Goal: Obtain resource: Download file/media

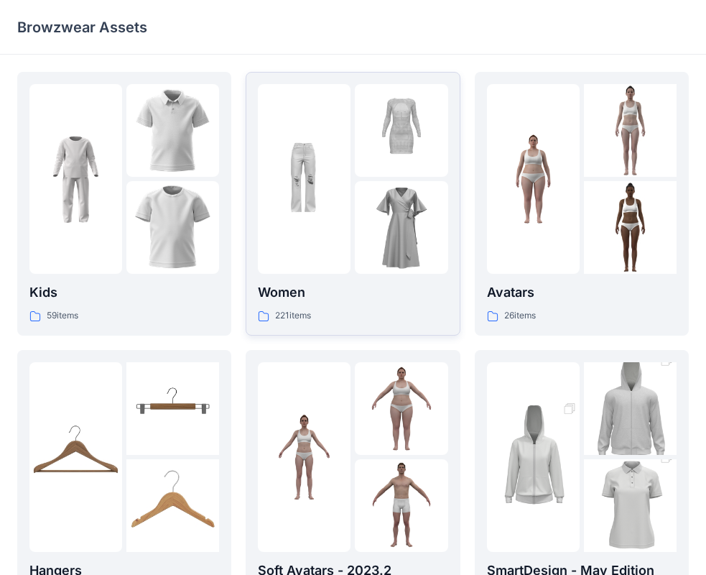
click at [341, 186] on img at bounding box center [304, 179] width 93 height 93
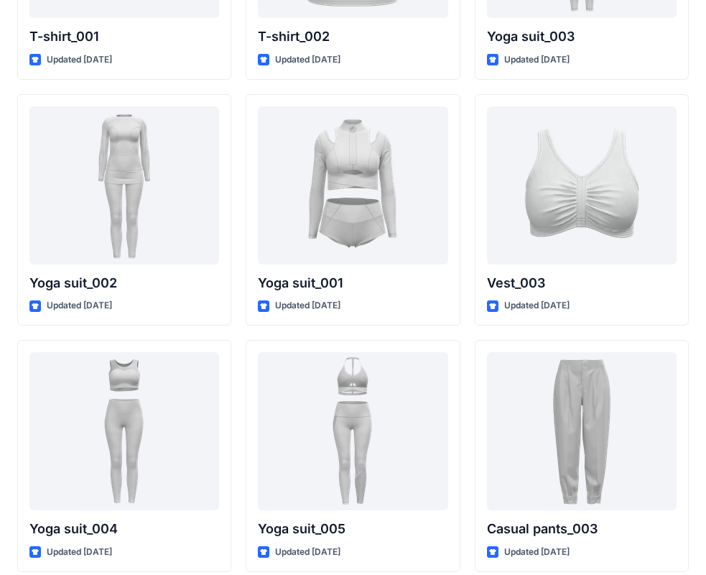
scroll to position [7784, 0]
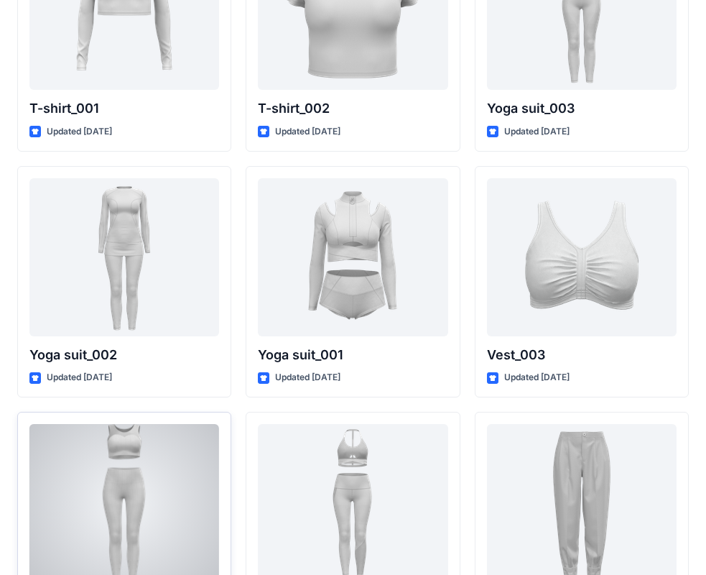
click at [113, 487] on div at bounding box center [124, 503] width 190 height 158
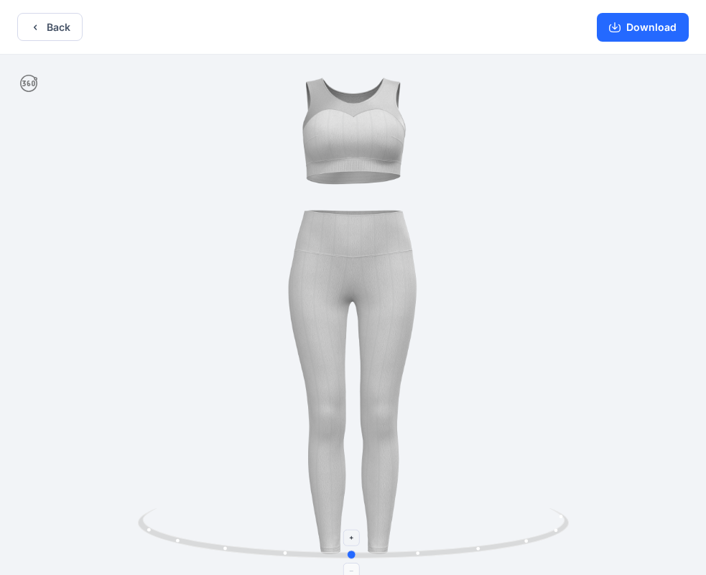
drag, startPoint x: 352, startPoint y: 557, endPoint x: 348, endPoint y: 564, distance: 8.4
click at [348, 562] on icon at bounding box center [355, 535] width 435 height 54
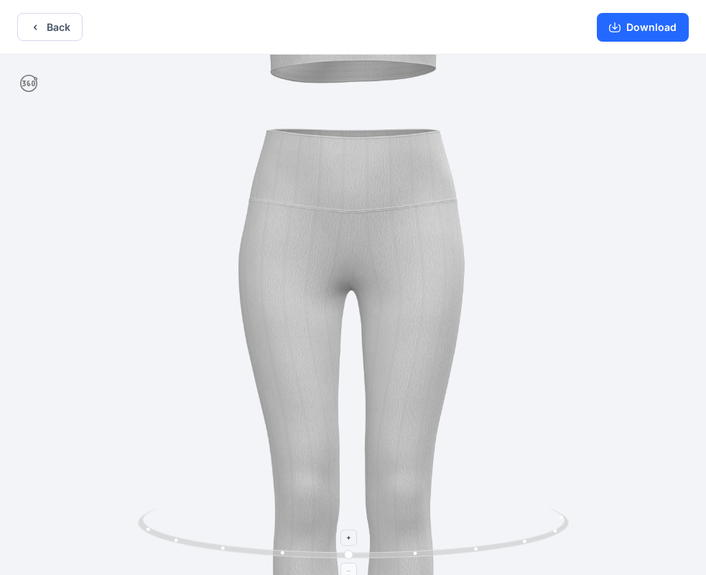
click at [349, 536] on icon at bounding box center [350, 538] width 4 height 4
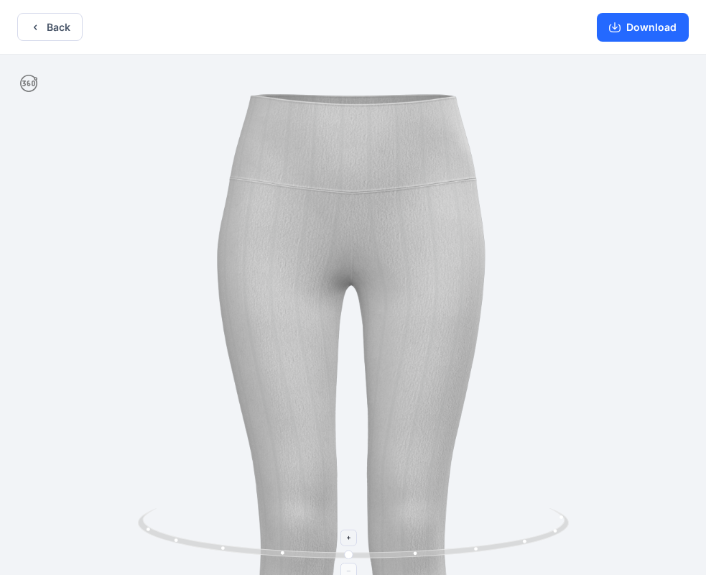
click at [349, 536] on icon at bounding box center [350, 538] width 4 height 4
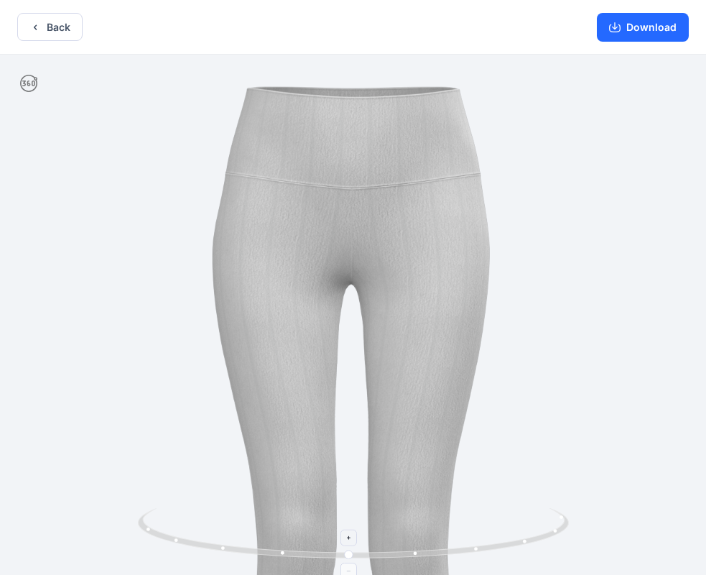
click at [349, 536] on icon at bounding box center [350, 538] width 4 height 4
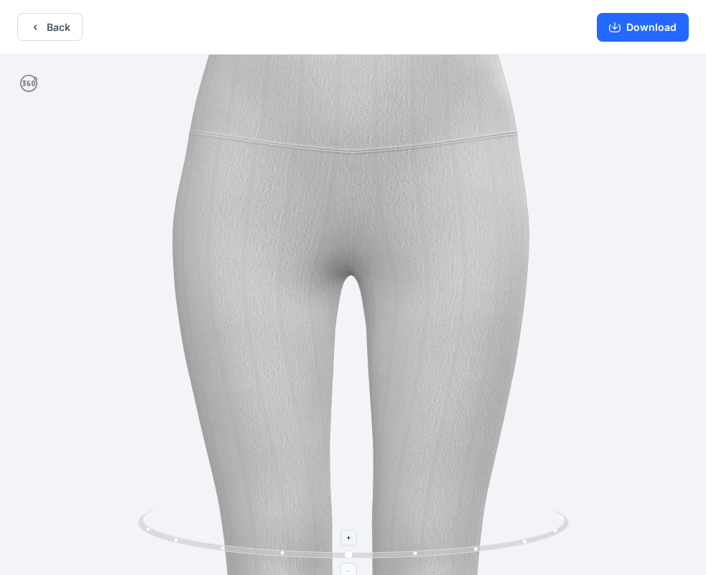
click at [349, 536] on foreignobject at bounding box center [349, 538] width 17 height 17
drag, startPoint x: 347, startPoint y: 554, endPoint x: 392, endPoint y: 526, distance: 52.6
click at [392, 526] on icon at bounding box center [355, 535] width 435 height 54
click at [37, 22] on icon "button" at bounding box center [34, 27] width 11 height 11
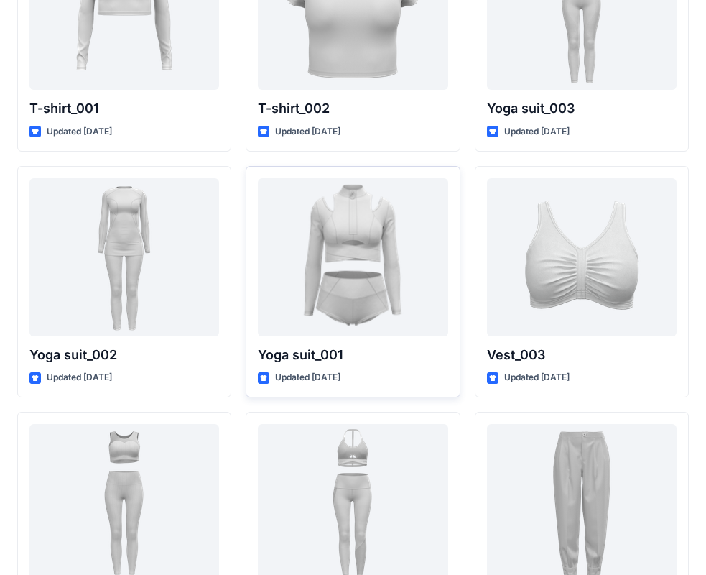
scroll to position [7569, 0]
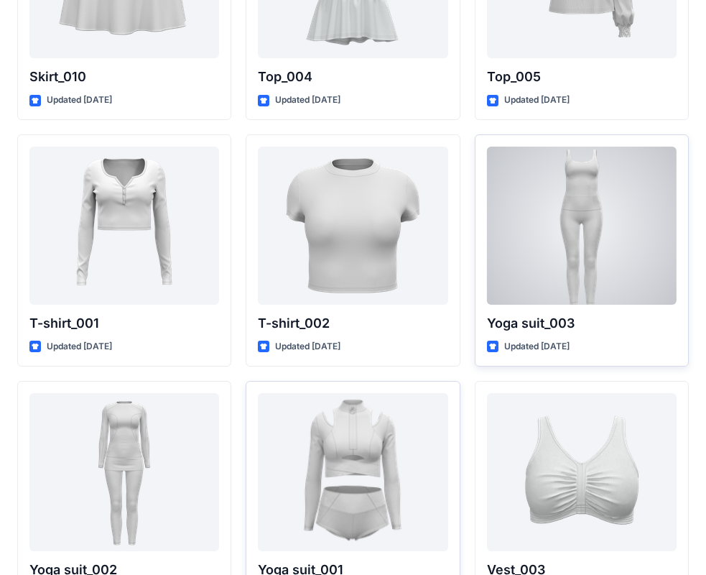
click at [545, 212] on div at bounding box center [582, 226] width 190 height 158
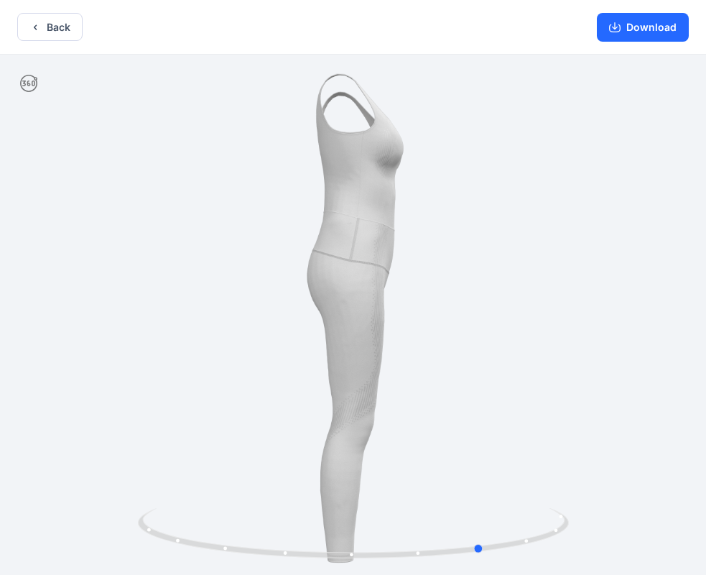
drag, startPoint x: 353, startPoint y: 552, endPoint x: 47, endPoint y: 530, distance: 306.9
click at [47, 530] on div at bounding box center [353, 316] width 706 height 523
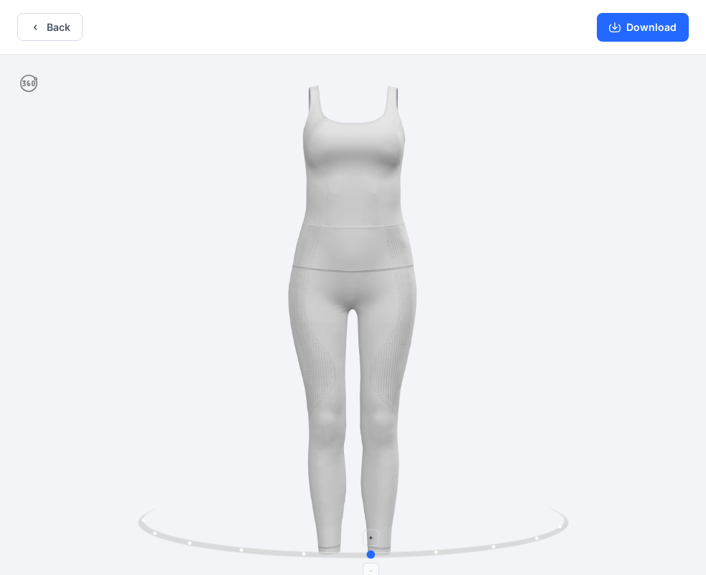
drag, startPoint x: 473, startPoint y: 551, endPoint x: 371, endPoint y: 553, distance: 102.1
click at [371, 553] on circle at bounding box center [371, 554] width 9 height 9
click at [34, 32] on icon "button" at bounding box center [34, 27] width 11 height 11
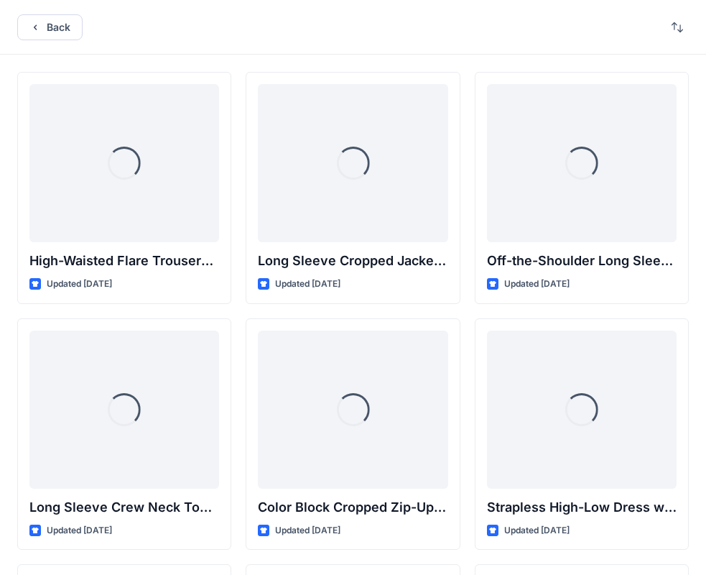
scroll to position [7569, 0]
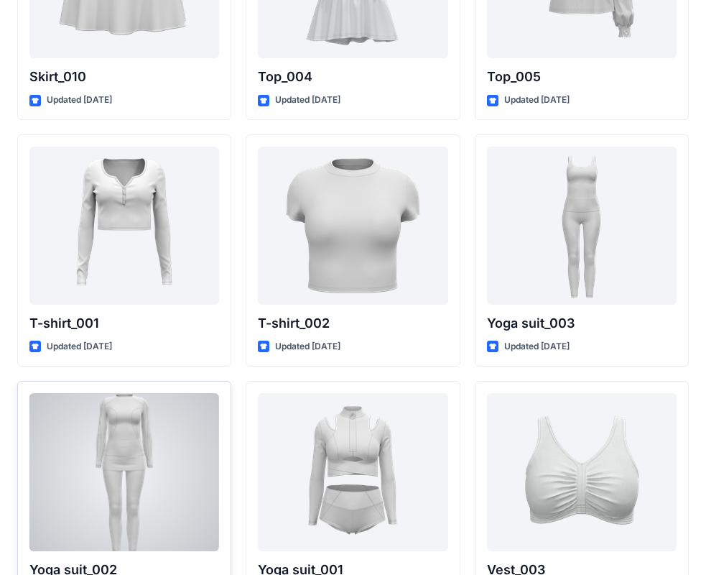
click at [134, 471] on div at bounding box center [124, 472] width 190 height 158
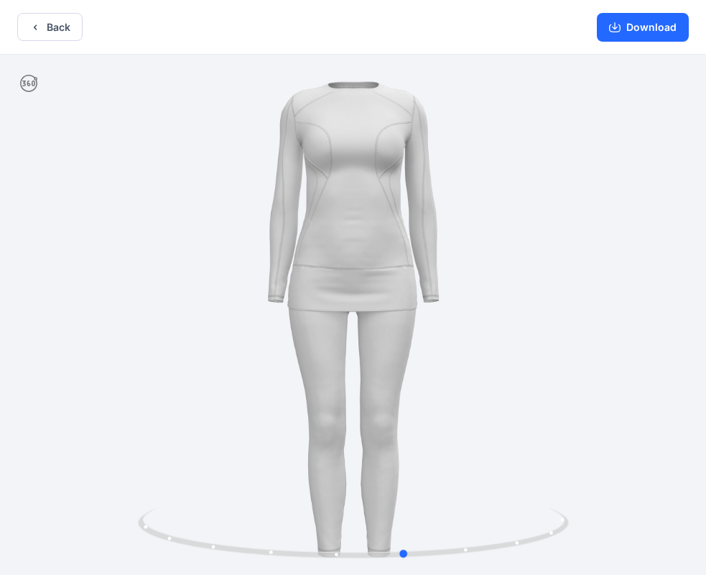
drag, startPoint x: 354, startPoint y: 553, endPoint x: -54, endPoint y: 533, distance: 408.7
click at [0, 533] on html "Back Download Version History" at bounding box center [353, 289] width 706 height 578
click at [31, 22] on icon "button" at bounding box center [34, 27] width 11 height 11
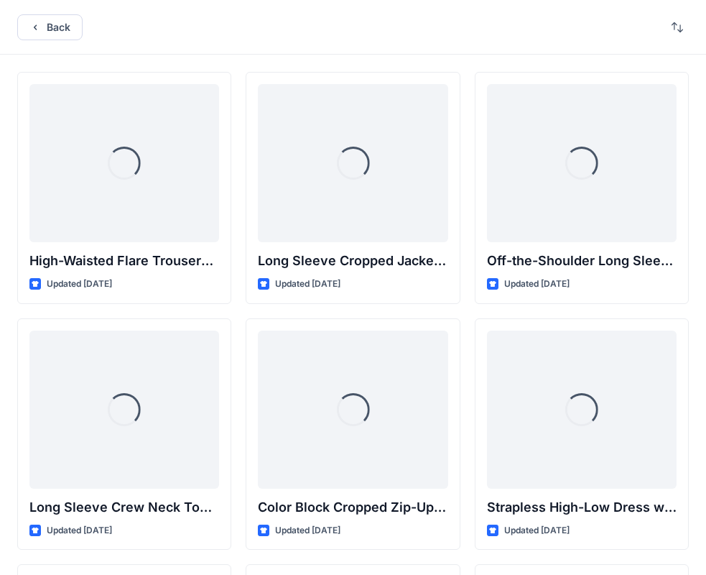
scroll to position [7569, 0]
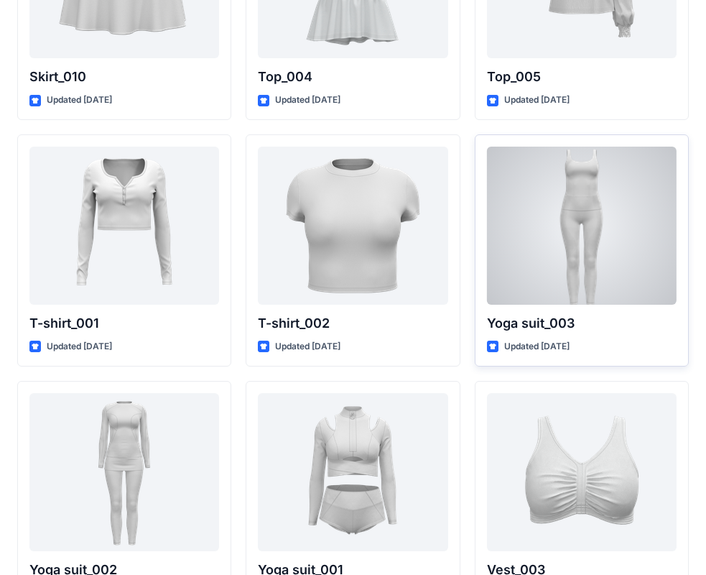
click at [582, 248] on div at bounding box center [582, 226] width 190 height 158
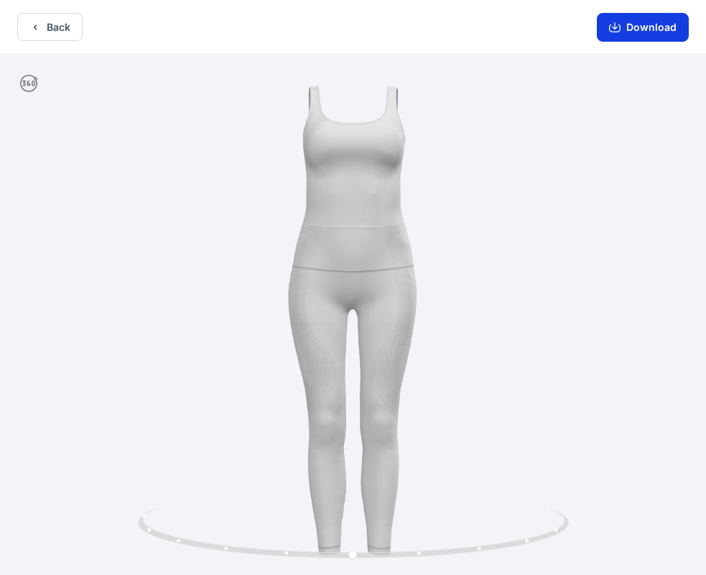
click at [630, 24] on button "Download" at bounding box center [643, 27] width 92 height 29
